Goal: Task Accomplishment & Management: Complete application form

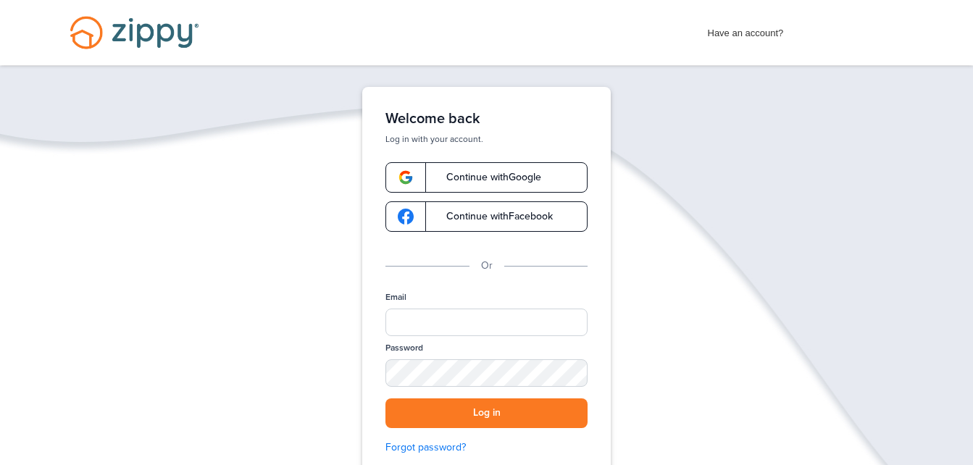
click at [452, 180] on span "Continue with Google" at bounding box center [486, 177] width 109 height 10
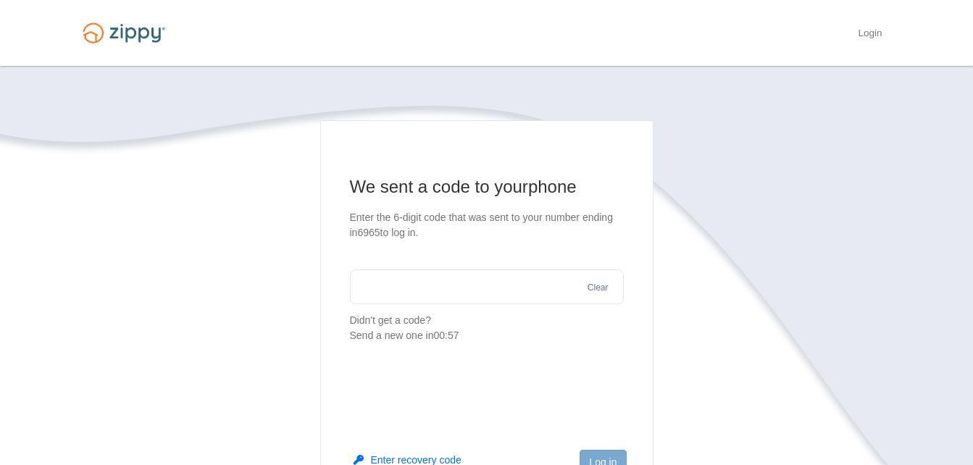
click at [459, 277] on input "text" at bounding box center [487, 286] width 274 height 35
type input "******"
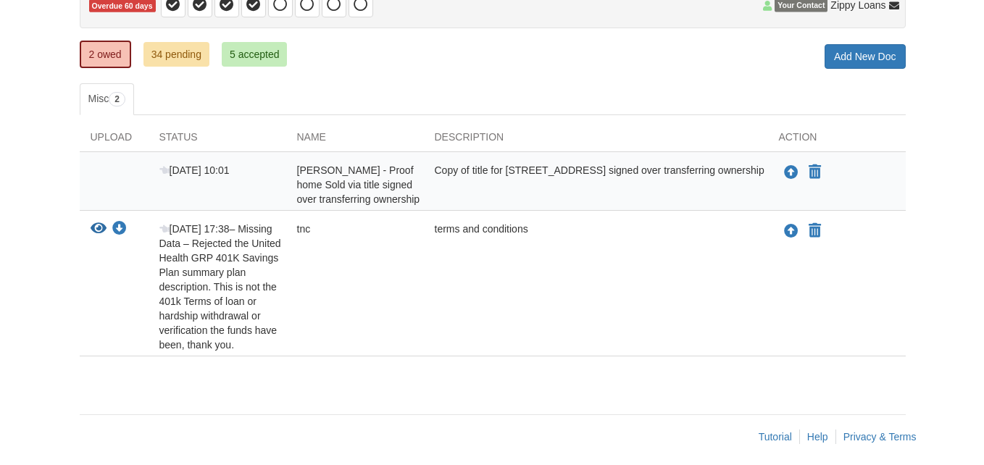
scroll to position [175, 0]
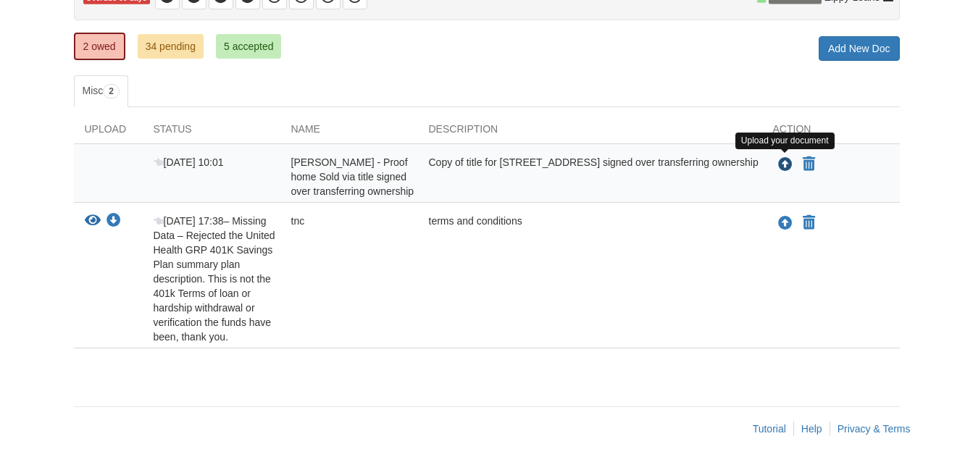
click at [781, 165] on icon "Upload Stephanie Smits - Proof home Sold via title signed over transferring own…" at bounding box center [785, 165] width 14 height 14
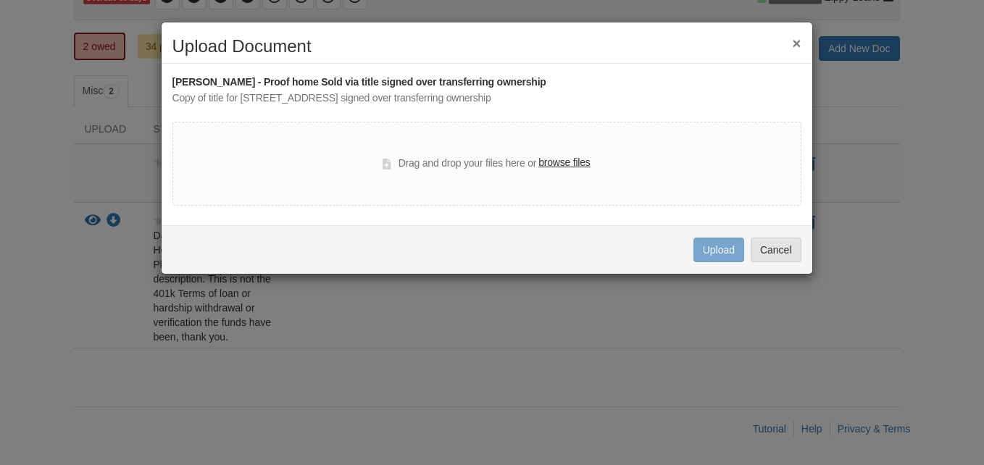
click at [567, 161] on label "browse files" at bounding box center [563, 163] width 51 height 16
click at [0, 0] on input "browse files" at bounding box center [0, 0] width 0 height 0
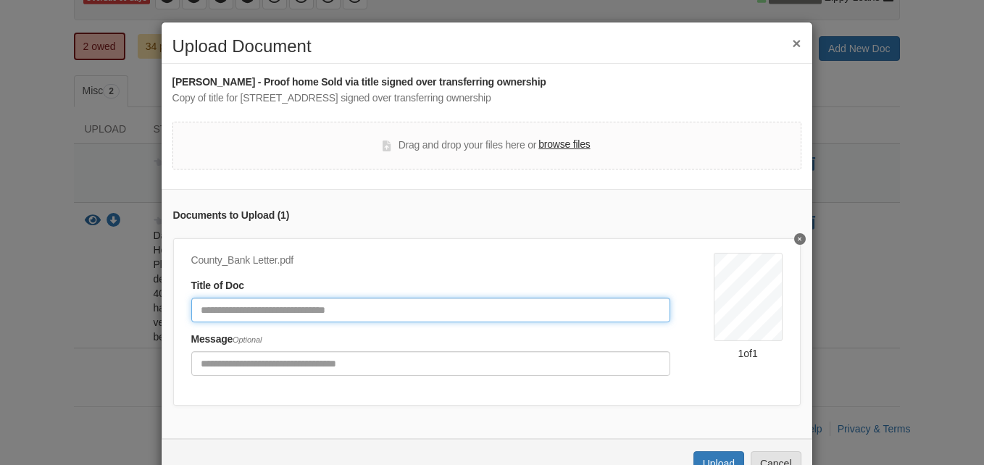
click at [487, 301] on input "Document Title" at bounding box center [430, 310] width 479 height 25
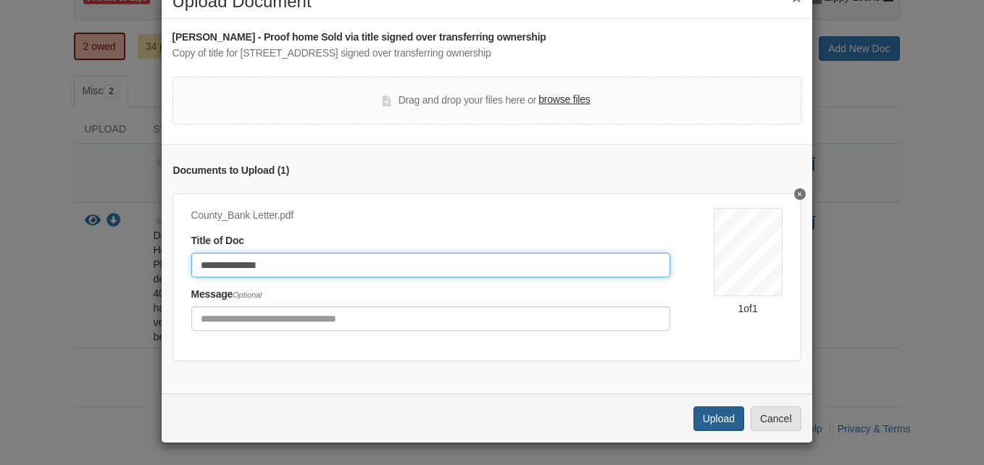
type input "**********"
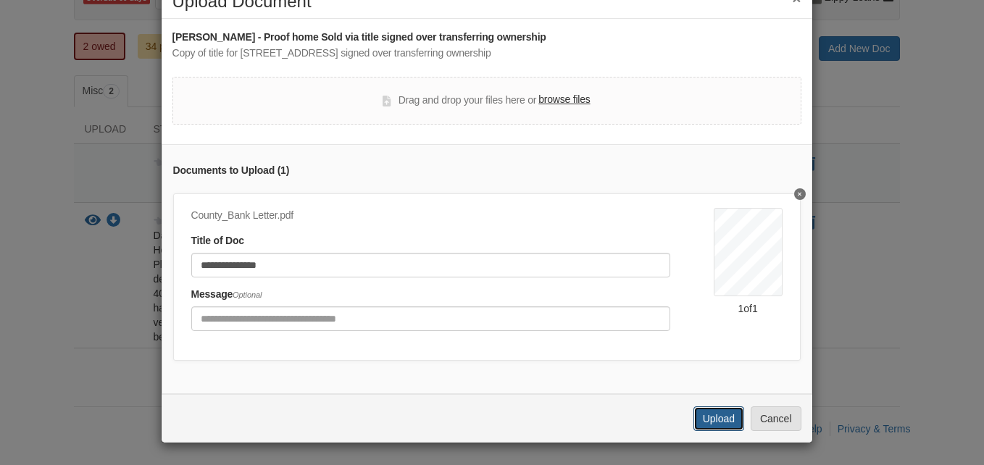
click at [722, 422] on button "Upload" at bounding box center [718, 418] width 51 height 25
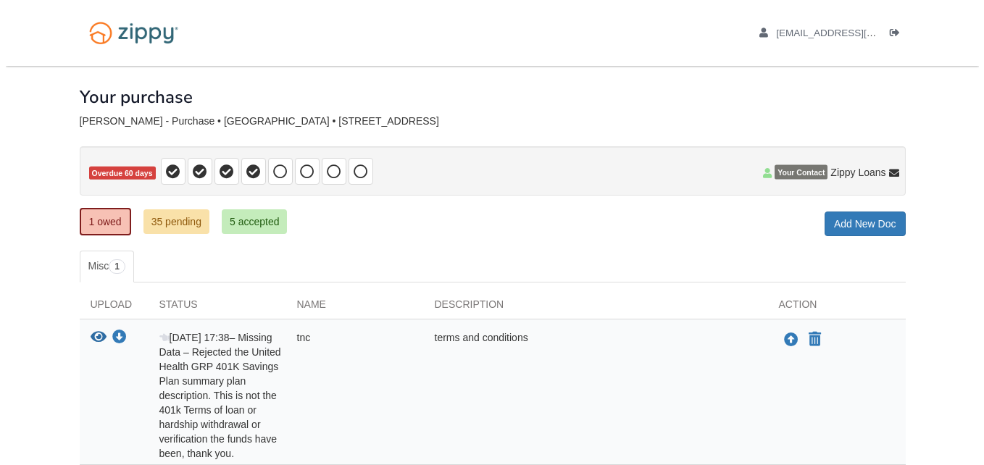
scroll to position [117, 0]
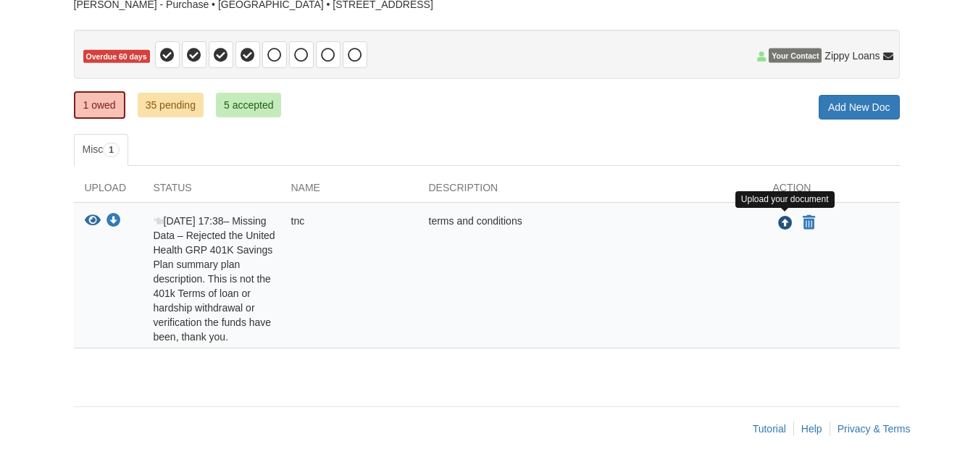
click at [780, 223] on icon "Upload tnc" at bounding box center [785, 224] width 14 height 14
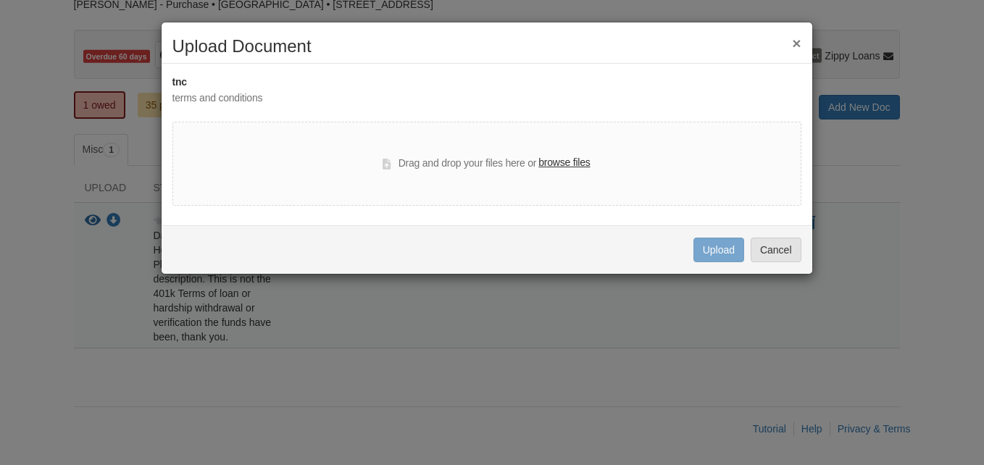
click at [565, 161] on label "browse files" at bounding box center [563, 163] width 51 height 16
click at [0, 0] on input "browse files" at bounding box center [0, 0] width 0 height 0
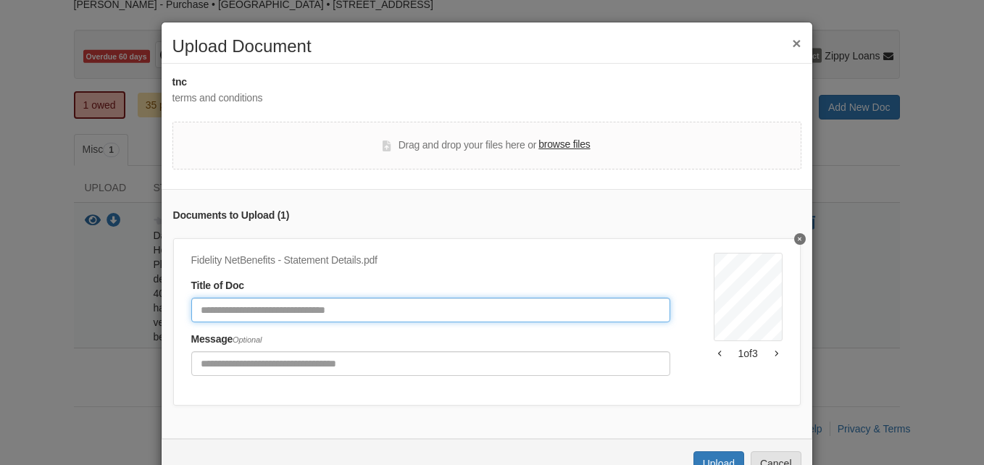
click at [370, 311] on input "Document Title" at bounding box center [430, 310] width 479 height 25
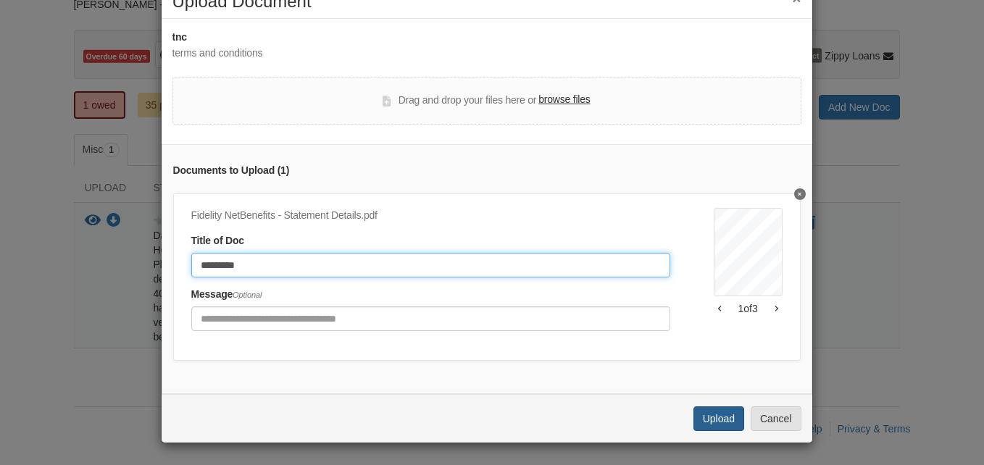
type input "*********"
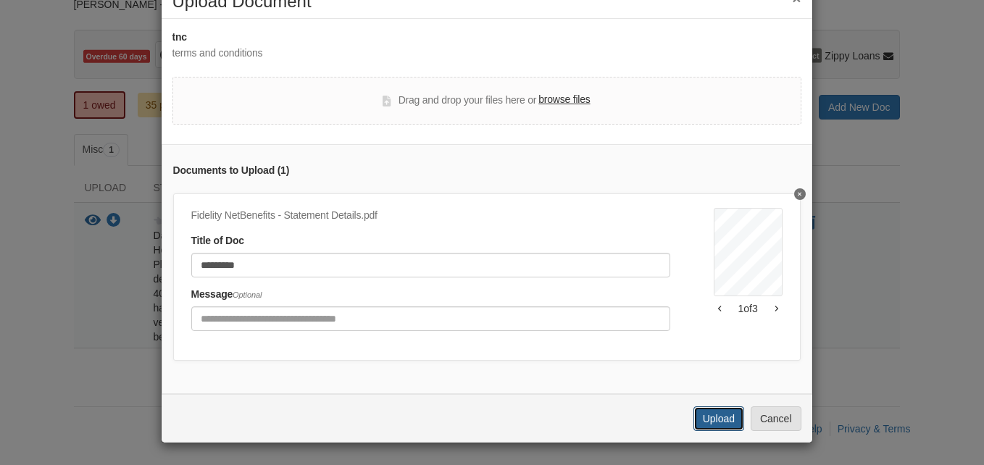
click at [716, 421] on button "Upload" at bounding box center [718, 418] width 51 height 25
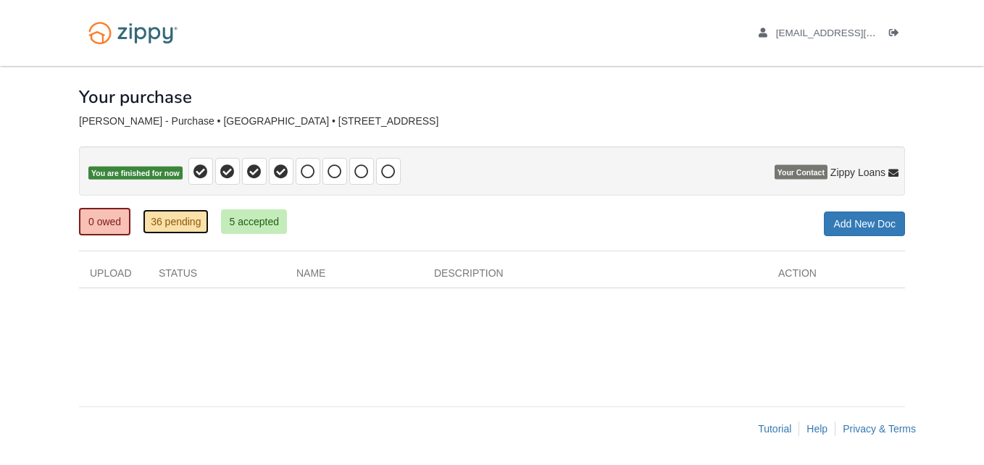
click at [190, 225] on link "36 pending" at bounding box center [176, 221] width 66 height 25
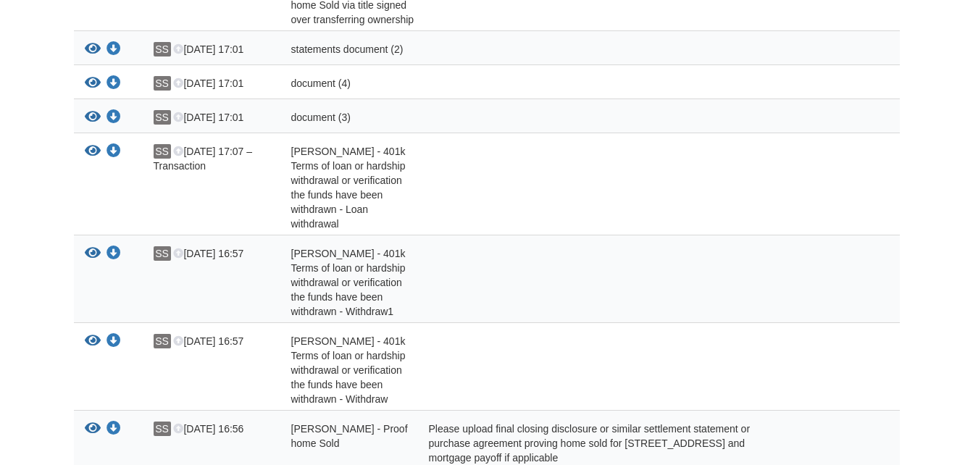
scroll to position [386, 0]
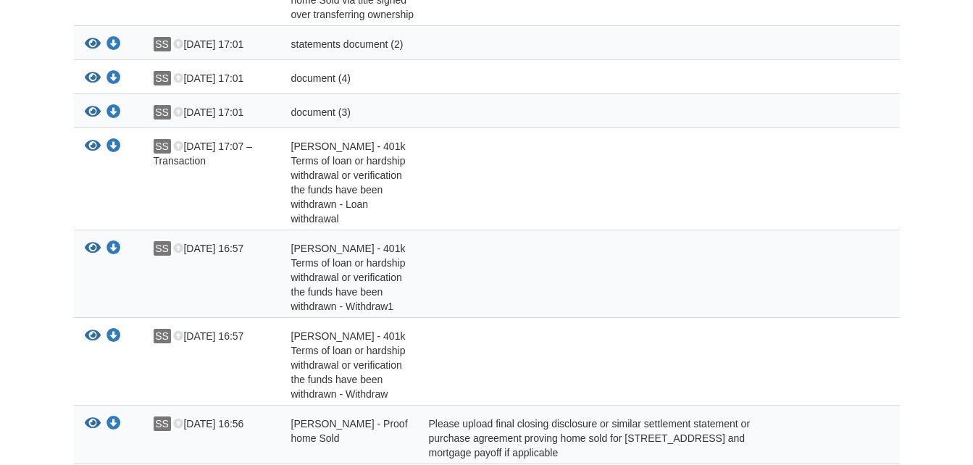
click at [95, 140] on icon "View Stephanie Smits - 401k Terms of loan or hardship withdrawal or verificatio…" at bounding box center [93, 146] width 16 height 14
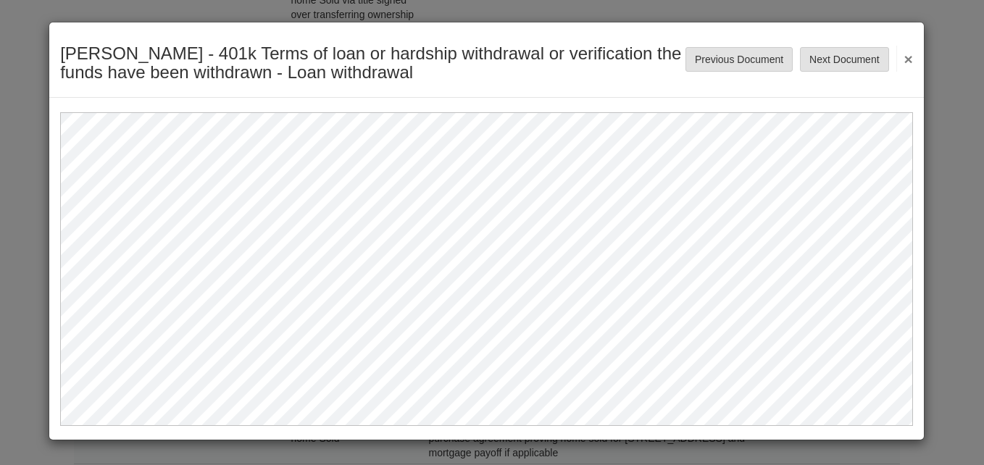
click at [907, 62] on button "×" at bounding box center [904, 59] width 17 height 26
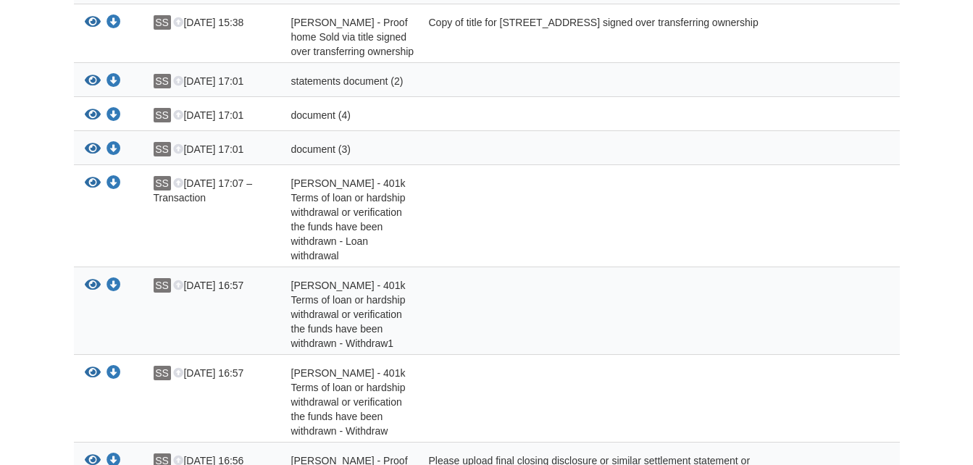
scroll to position [0, 0]
